Goal: Information Seeking & Learning: Check status

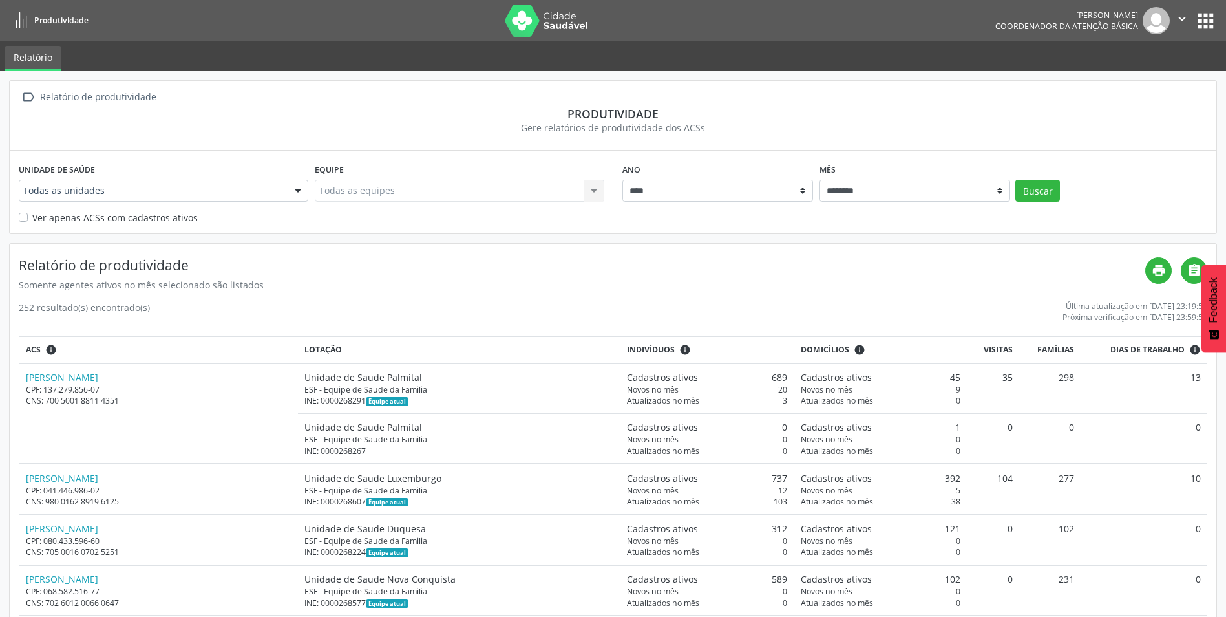
click at [1217, 16] on button "apps" at bounding box center [1206, 21] width 23 height 23
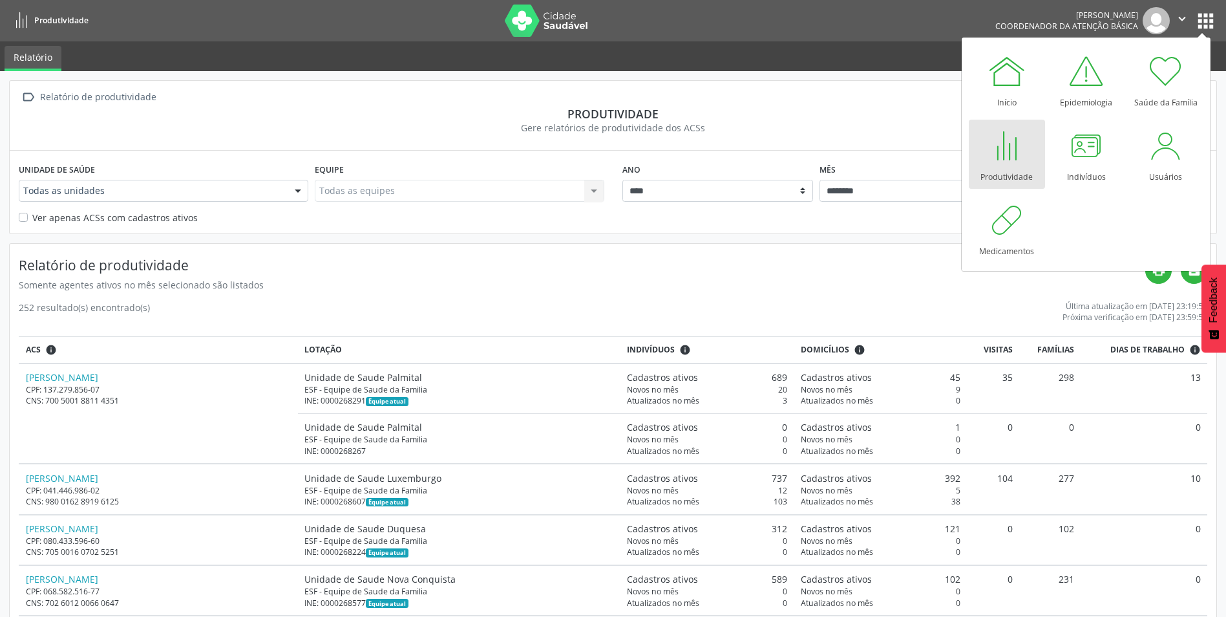
click at [1014, 129] on div at bounding box center [1007, 145] width 39 height 39
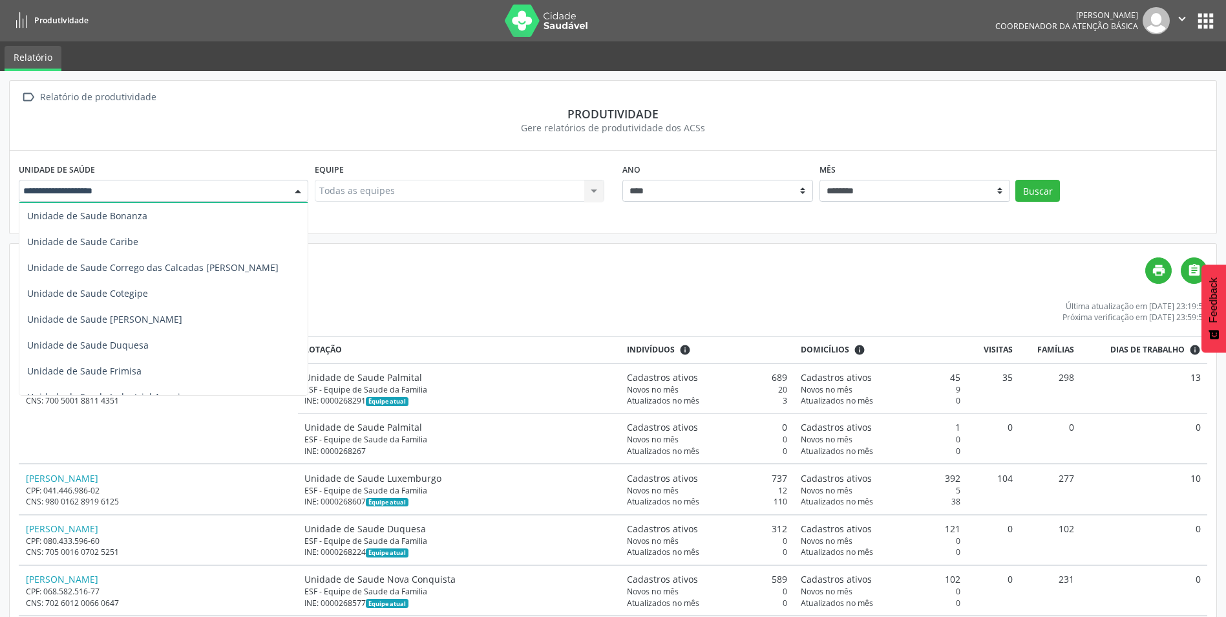
scroll to position [129, 0]
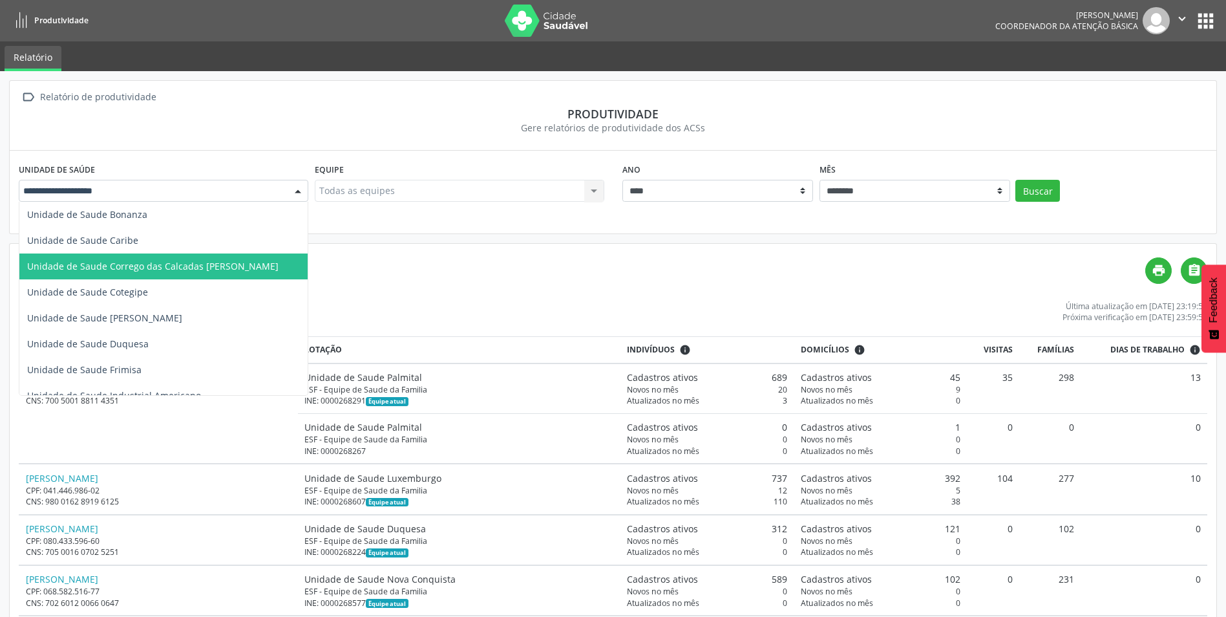
click at [195, 270] on span "Unidade de Saude Corrego das Calcadas [PERSON_NAME]" at bounding box center [152, 266] width 251 height 12
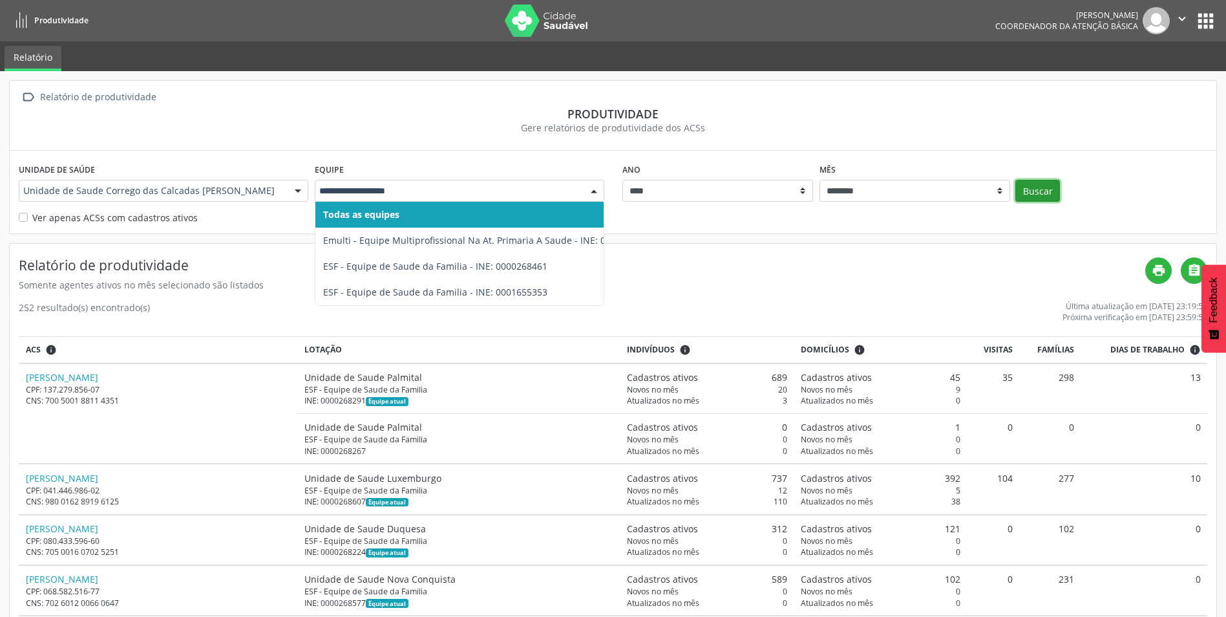
click at [1037, 184] on button "Buscar" at bounding box center [1038, 191] width 45 height 22
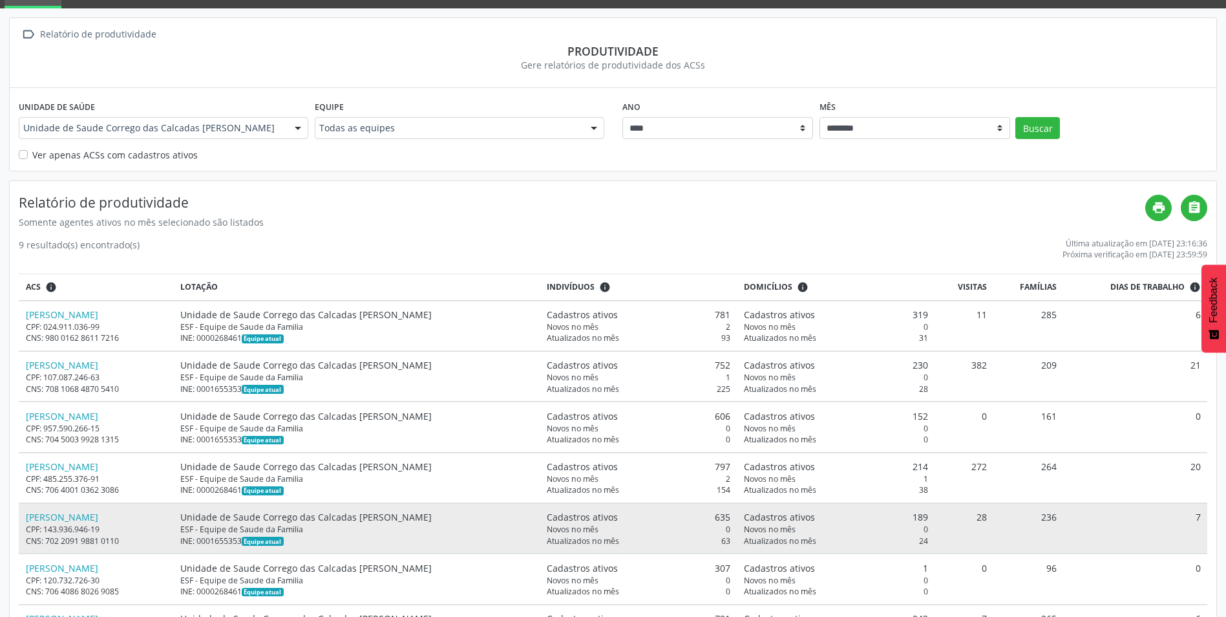
scroll to position [178, 0]
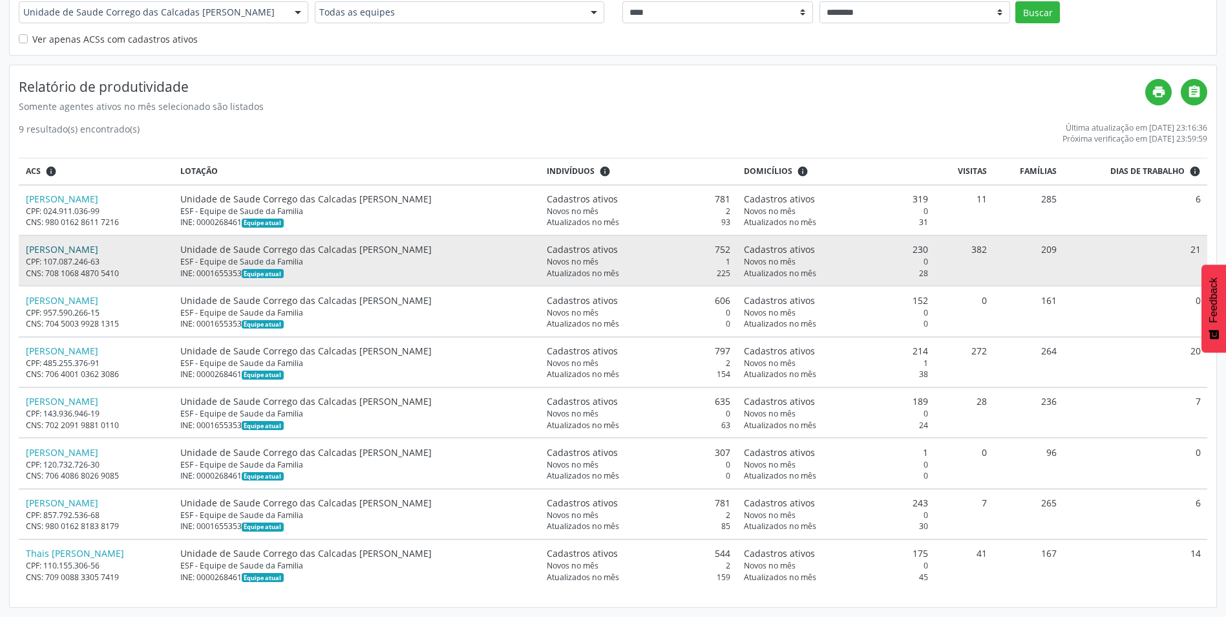
click at [74, 244] on link "[PERSON_NAME]" at bounding box center [62, 249] width 72 height 12
